Goal: Find specific page/section: Find specific page/section

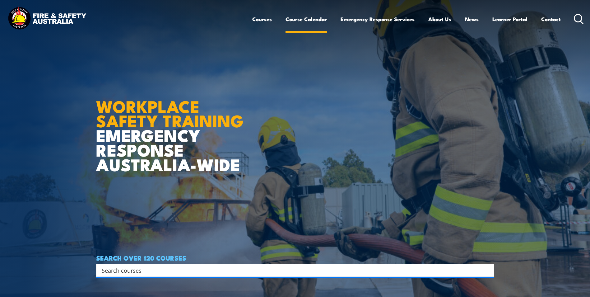
click at [298, 22] on link "Course Calendar" at bounding box center [306, 19] width 41 height 16
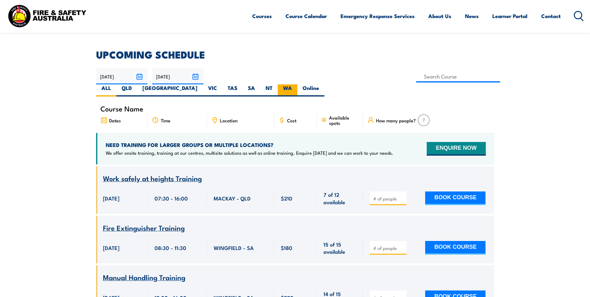
click at [297, 84] on label "WA" at bounding box center [288, 90] width 20 height 12
click at [296, 84] on input "WA" at bounding box center [294, 86] width 4 height 4
radio input "true"
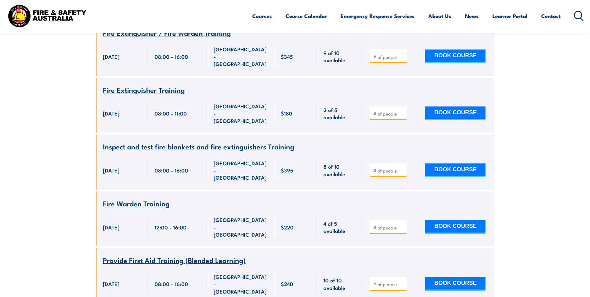
scroll to position [2290, 0]
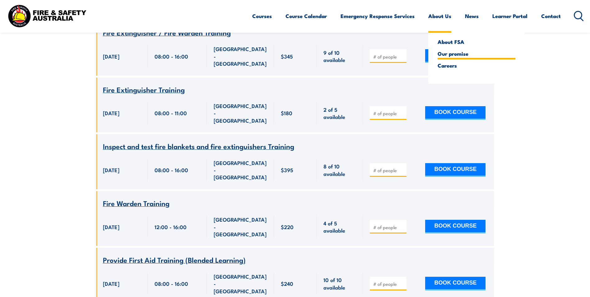
click at [446, 54] on link "Our promise" at bounding box center [477, 54] width 78 height 6
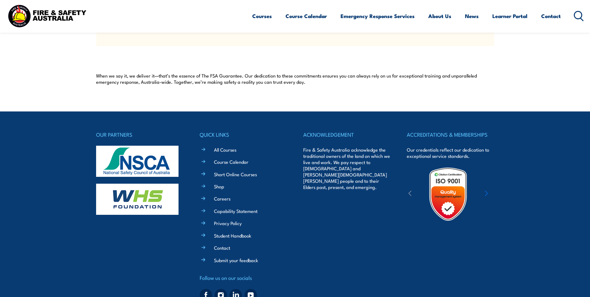
scroll to position [586, 0]
